Goal: Information Seeking & Learning: Learn about a topic

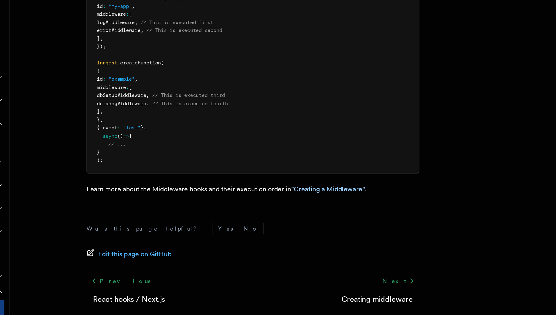
scroll to position [250, 0]
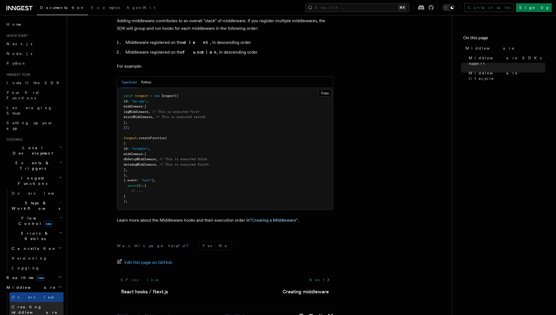
click at [45, 304] on span "Creating middleware" at bounding box center [38, 309] width 52 height 11
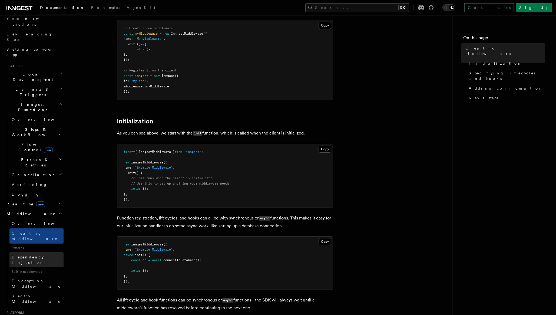
scroll to position [69, 0]
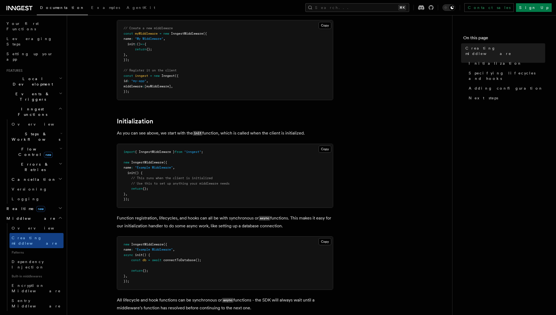
click at [62, 146] on icon "button" at bounding box center [60, 148] width 3 height 4
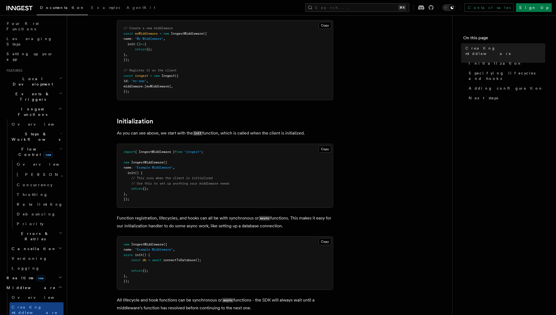
click at [60, 131] on icon "button" at bounding box center [61, 133] width 2 height 4
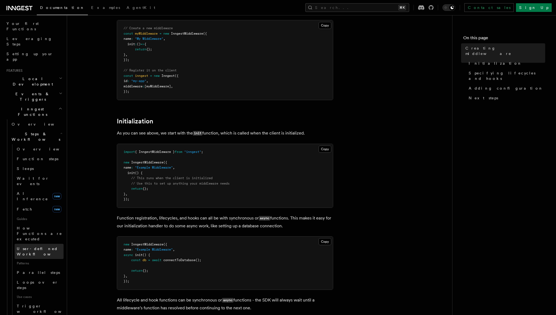
click at [42, 246] on span "User-defined Workflows" at bounding box center [41, 251] width 49 height 10
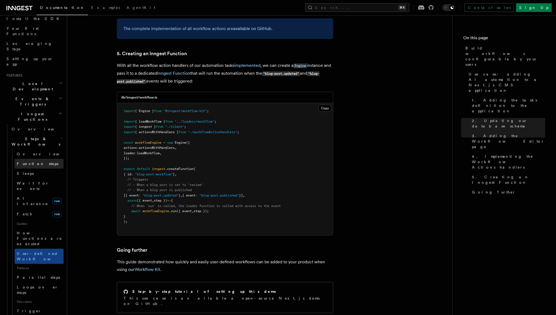
scroll to position [62, 0]
click at [60, 100] on icon "button" at bounding box center [61, 100] width 2 height 1
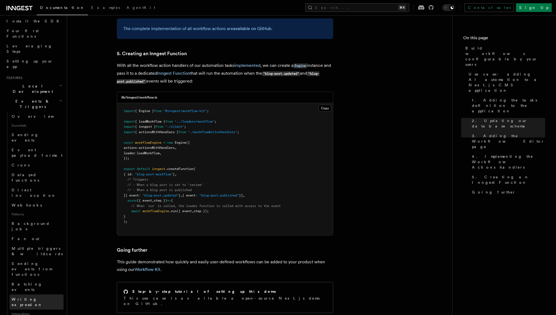
click at [29, 297] on span "Writing expression" at bounding box center [27, 302] width 31 height 10
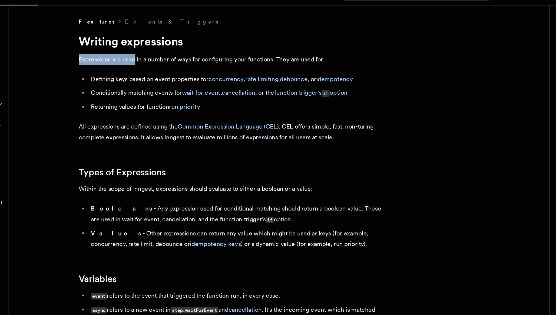
drag, startPoint x: 117, startPoint y: 53, endPoint x: 157, endPoint y: 53, distance: 40.3
click at [157, 53] on p "Expressions are used in a number of ways for configuring your functions. They a…" at bounding box center [225, 54] width 216 height 8
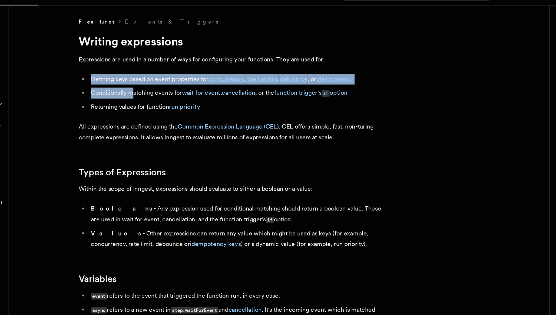
drag, startPoint x: 127, startPoint y: 67, endPoint x: 156, endPoint y: 77, distance: 31.3
click at [156, 77] on ul "Defining keys based on event properties for concurrency , rate limiting , debou…" at bounding box center [225, 77] width 216 height 27
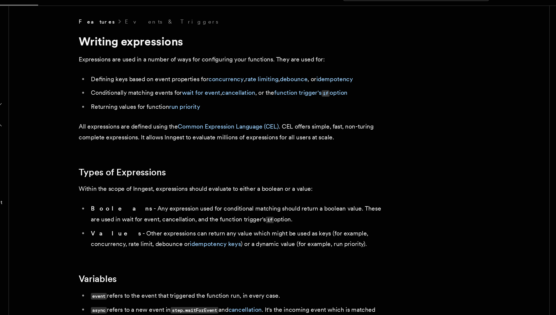
click at [175, 79] on li "Conditionally matching events for wait for event , cancellation , or the functi…" at bounding box center [228, 78] width 209 height 8
drag, startPoint x: 126, startPoint y: 86, endPoint x: 169, endPoint y: 89, distance: 42.8
click at [169, 89] on li "Returning values for function run priority" at bounding box center [228, 88] width 209 height 8
drag, startPoint x: 117, startPoint y: 101, endPoint x: 154, endPoint y: 104, distance: 37.4
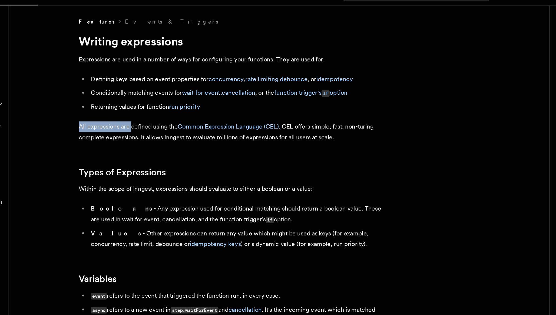
click at [154, 104] on p "All expressions are defined using the Common Expression Language (CEL) . CEL of…" at bounding box center [225, 105] width 216 height 15
click at [172, 109] on p "All expressions are defined using the Common Expression Language (CEL) . CEL of…" at bounding box center [225, 105] width 216 height 15
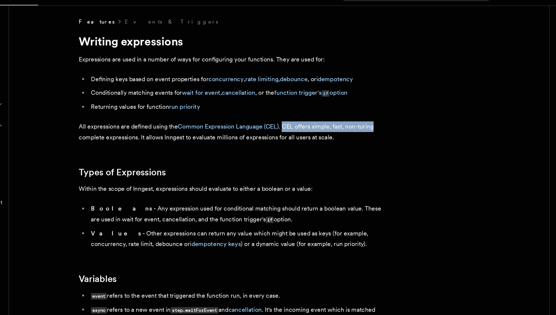
drag, startPoint x: 262, startPoint y: 101, endPoint x: 331, endPoint y: 105, distance: 69.3
click at [331, 105] on p "All expressions are defined using the Common Expression Language (CEL) . CEL of…" at bounding box center [225, 105] width 216 height 15
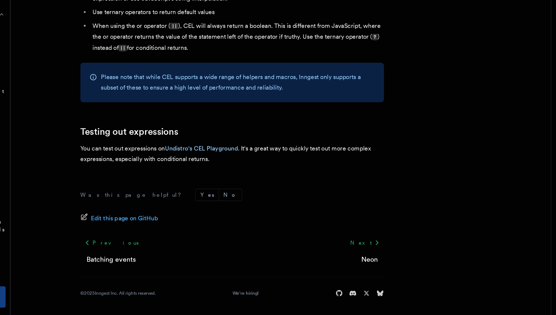
scroll to position [539, 0]
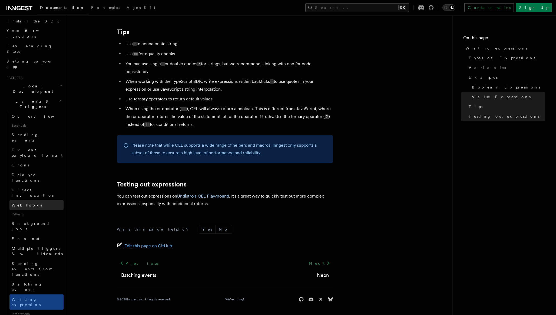
click at [34, 200] on link "Webhooks" at bounding box center [36, 205] width 54 height 10
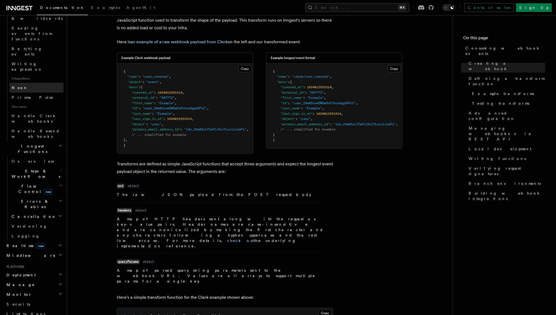
scroll to position [318, 0]
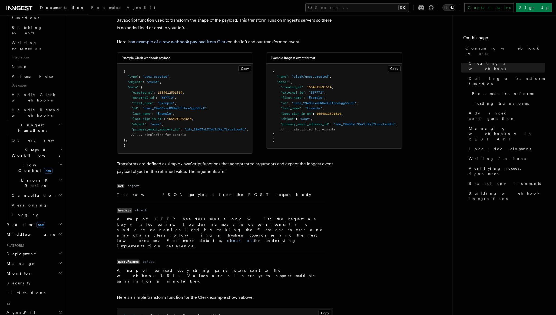
click at [60, 231] on icon "button" at bounding box center [60, 233] width 4 height 4
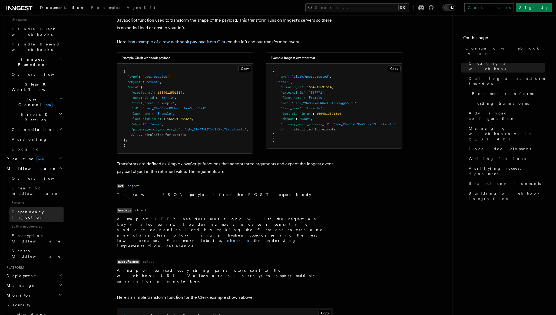
scroll to position [384, 0]
click at [60, 273] on icon "button" at bounding box center [60, 275] width 4 height 4
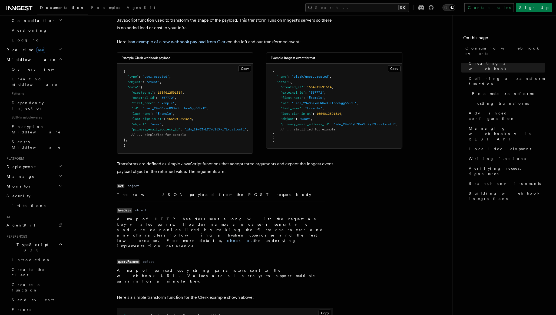
scroll to position [494, 0]
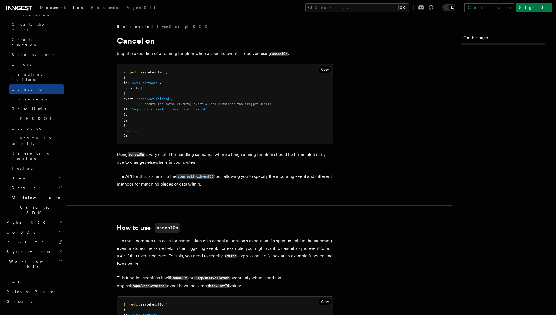
scroll to position [293, 0]
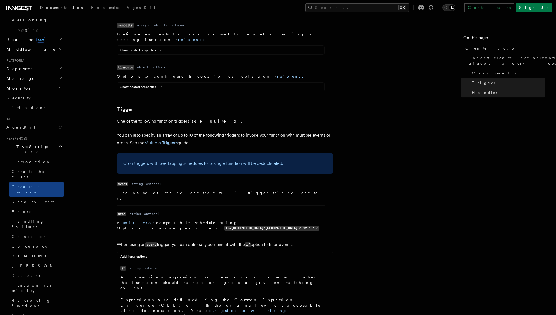
scroll to position [293, 0]
